Goal: Information Seeking & Learning: Learn about a topic

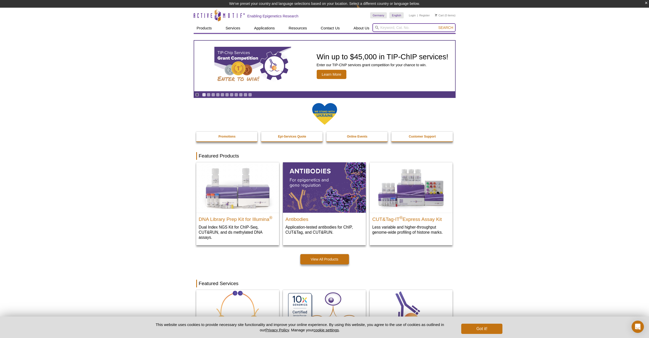
click at [413, 26] on input "search" at bounding box center [414, 27] width 83 height 9
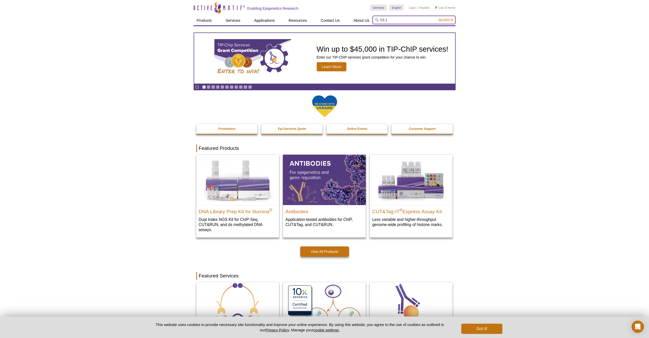
type input "h3.1"
click at [437, 18] on button "Search" at bounding box center [446, 20] width 18 height 5
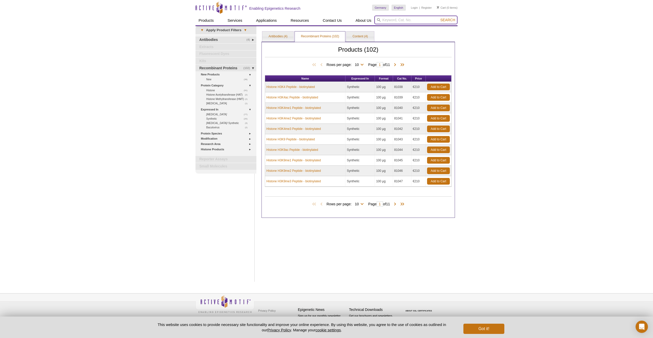
click at [436, 20] on input "search" at bounding box center [415, 20] width 83 height 9
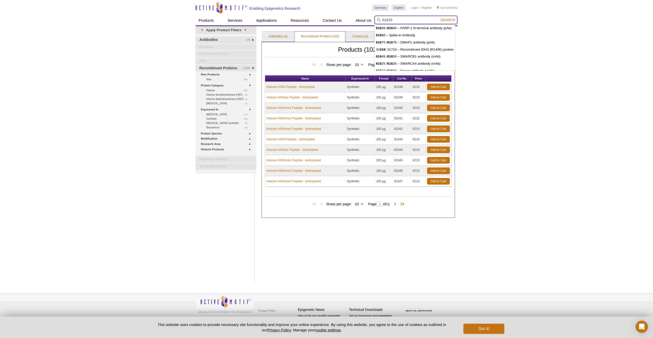
type input "61629"
click at [439, 18] on button "Search" at bounding box center [448, 20] width 18 height 5
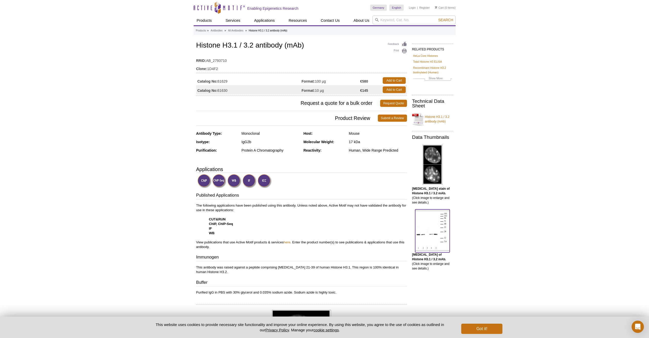
click at [427, 238] on img at bounding box center [432, 231] width 35 height 40
click at [402, 19] on input "search" at bounding box center [414, 20] width 83 height 9
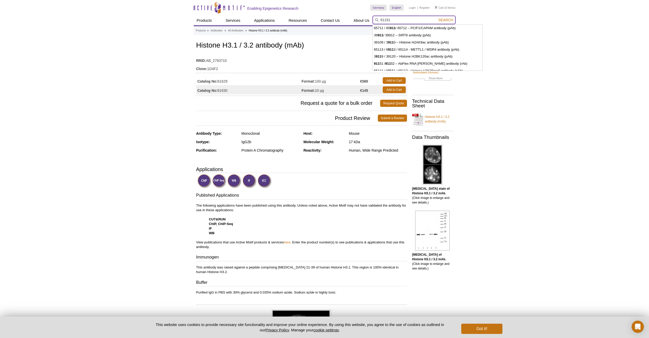
click at [437, 18] on button "Search" at bounding box center [446, 20] width 18 height 5
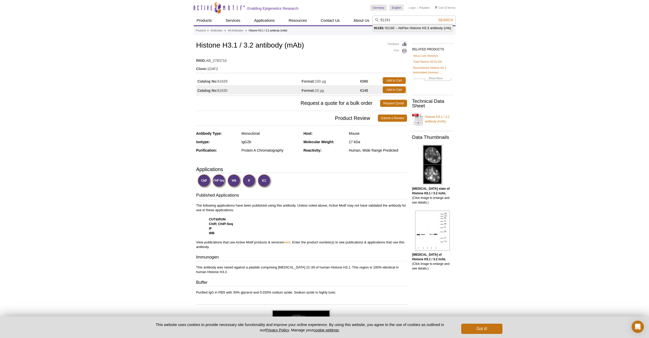
click at [431, 27] on li "91191 / 91192 – AbFlex Histone H3.3 antibody (rAb)" at bounding box center [413, 28] width 80 height 7
type input "91191 / 91192 – AbFlex Histone H3.3 antibody (rAb)"
click at [450, 20] on span "Search" at bounding box center [445, 20] width 15 height 4
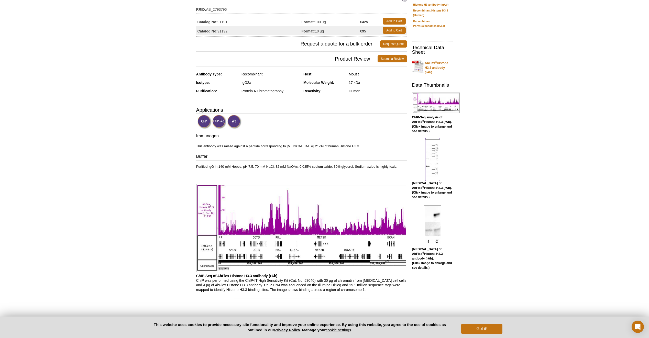
click at [430, 168] on img at bounding box center [432, 160] width 15 height 40
